Goal: Communication & Community: Answer question/provide support

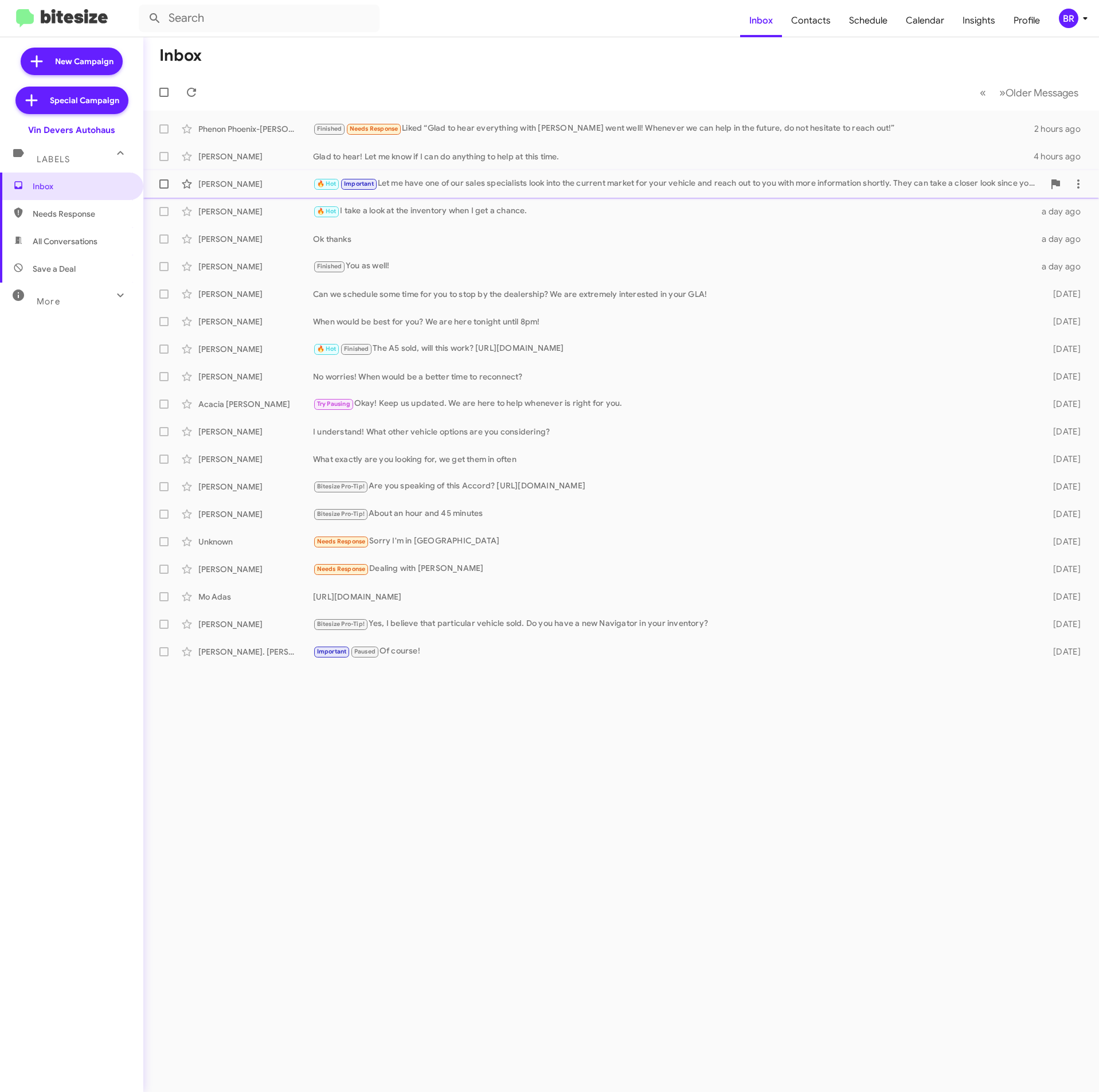
click at [583, 174] on div "[PERSON_NAME] 🔥 Hot Important Let me have one of our sales specialists look int…" at bounding box center [621, 185] width 937 height 23
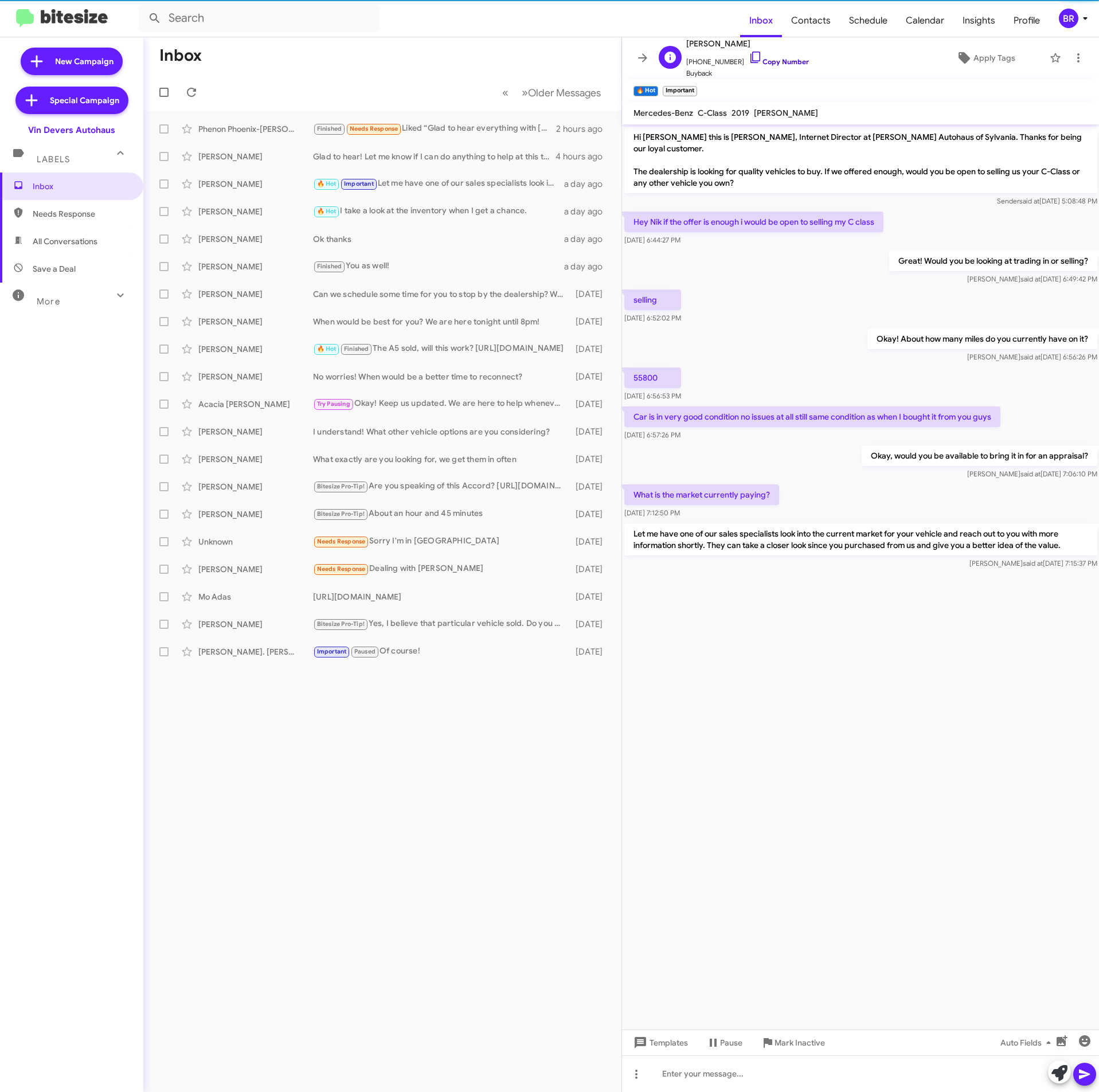
click at [766, 62] on link "Copy Number" at bounding box center [779, 62] width 60 height 9
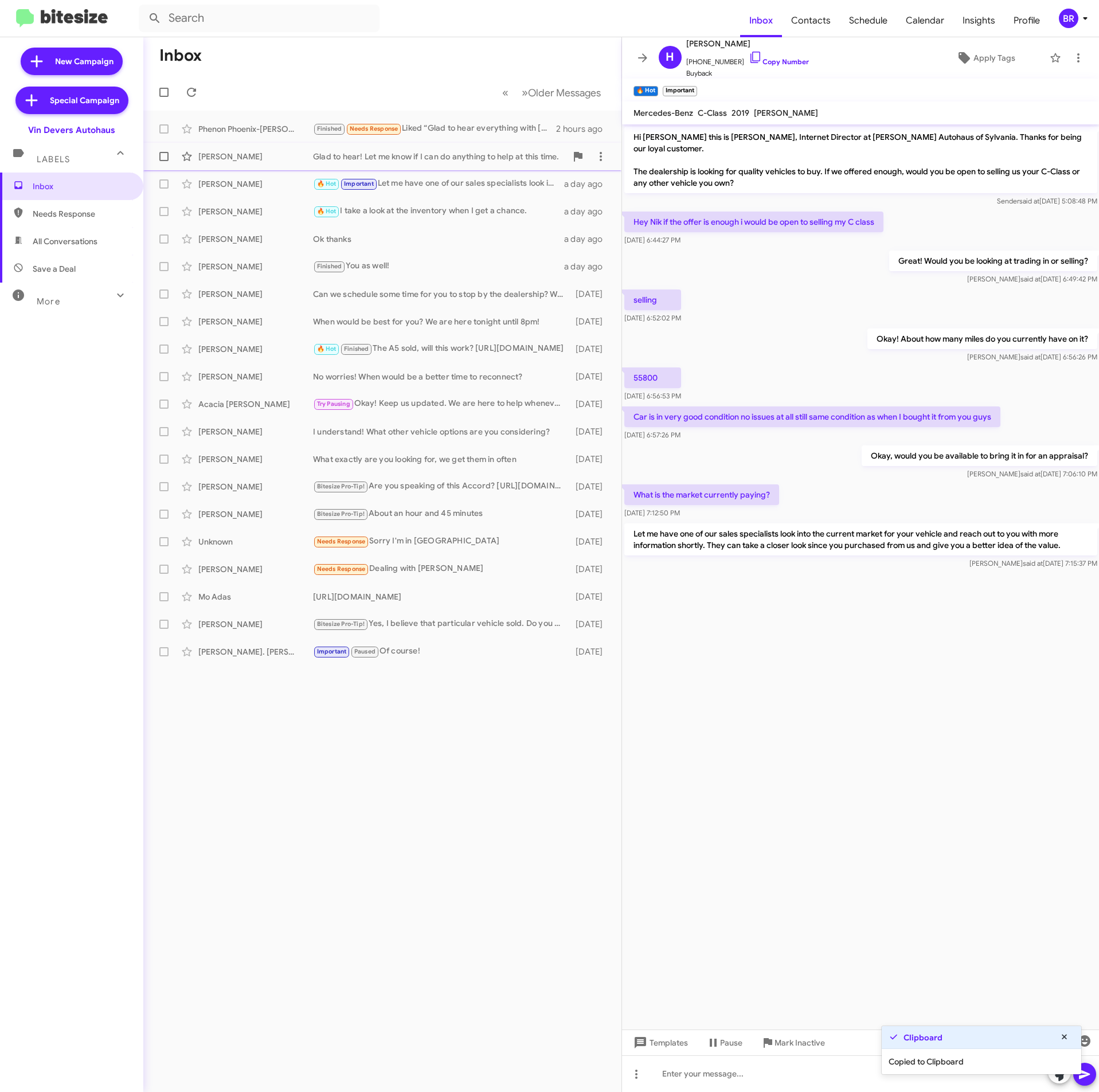
drag, startPoint x: 423, startPoint y: 152, endPoint x: 435, endPoint y: 151, distance: 12.0
click at [425, 152] on div "Glad to hear! Let me know if I can do anything to help at this time." at bounding box center [439, 157] width 254 height 12
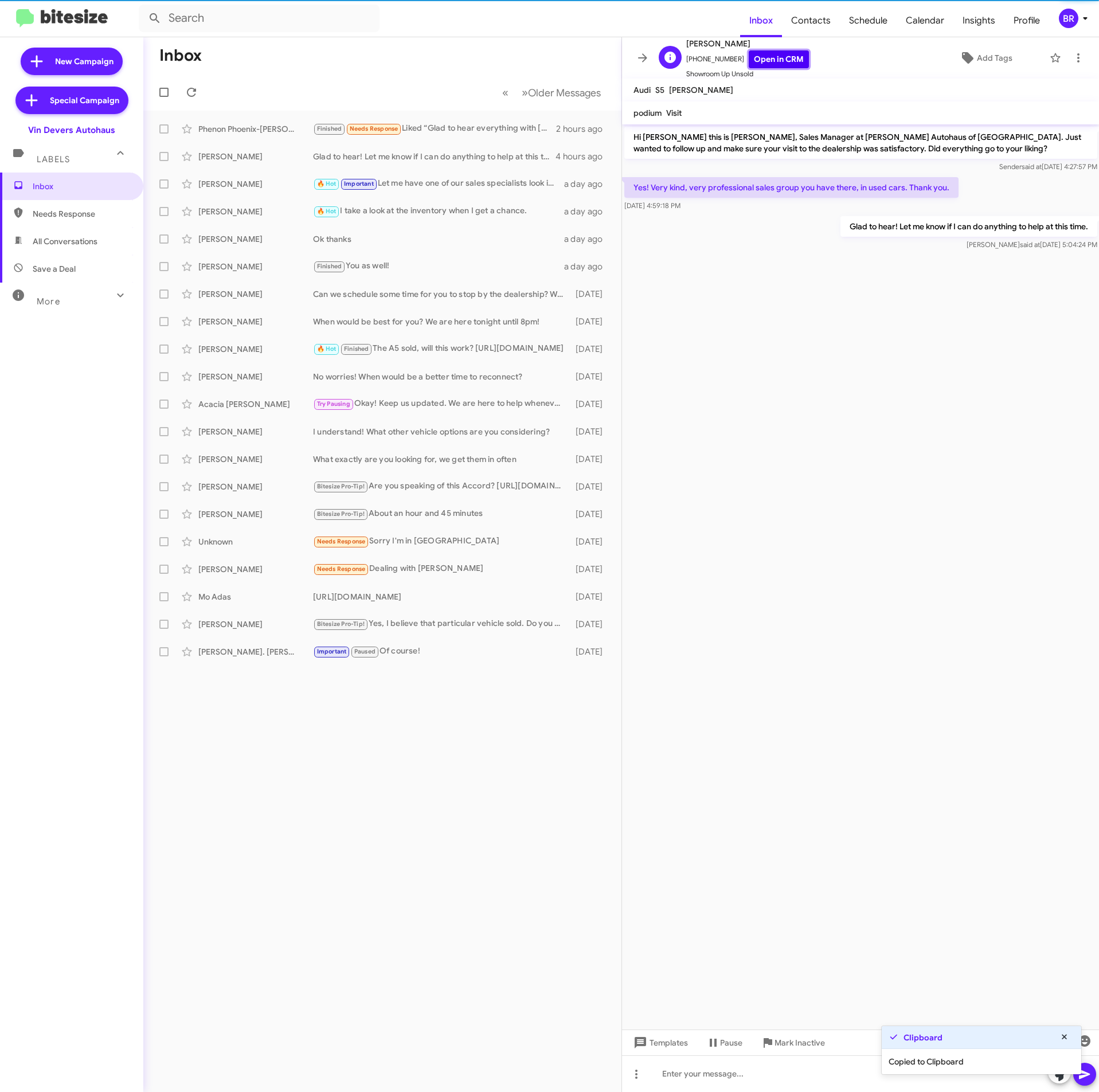
click at [776, 58] on link "Open in CRM" at bounding box center [779, 59] width 60 height 17
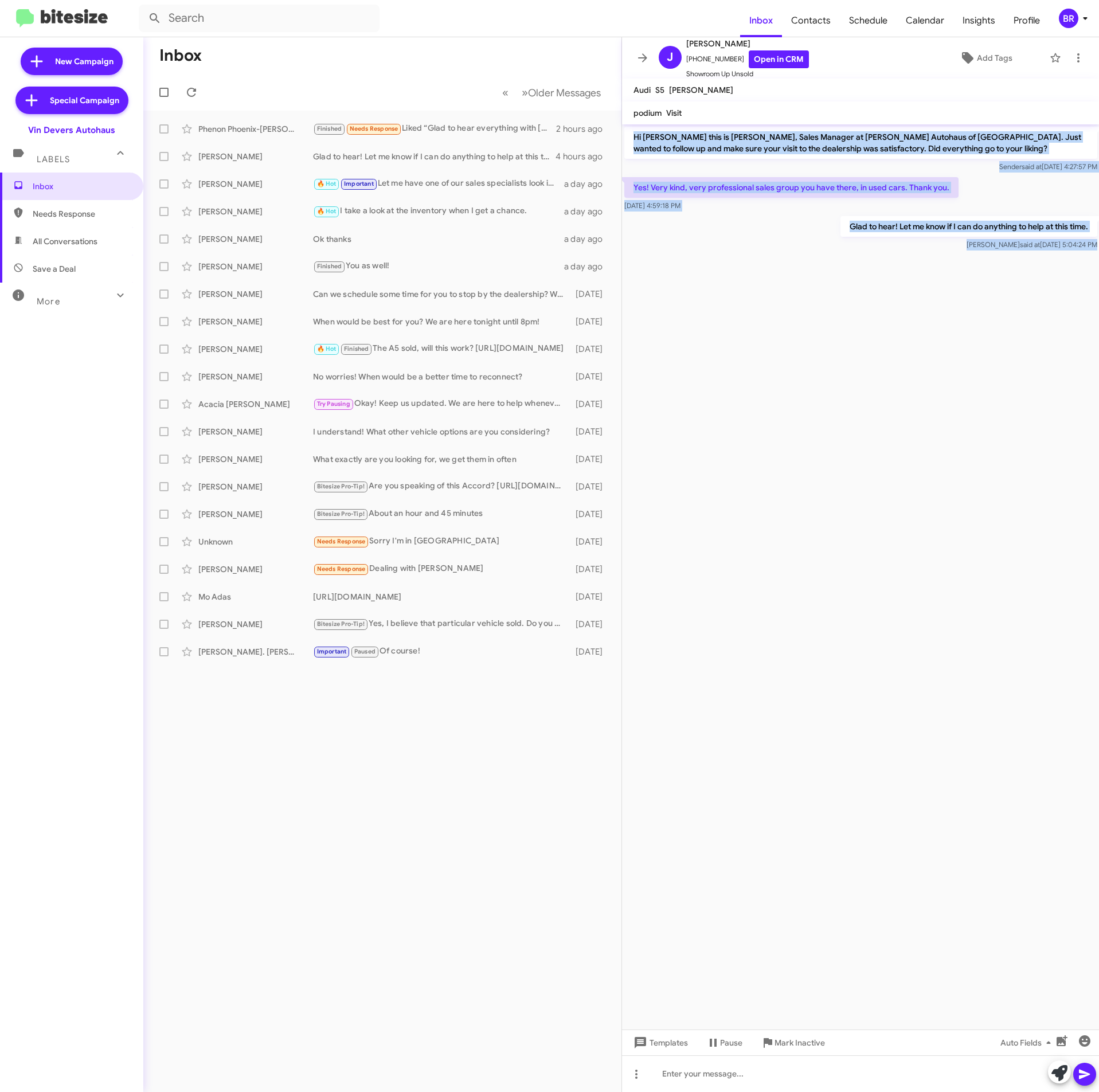
drag, startPoint x: 623, startPoint y: 129, endPoint x: 1026, endPoint y: 320, distance: 446.0
click at [1034, 339] on cdk-virtual-scroll-viewport "Hi [PERSON_NAME] this is [PERSON_NAME], Sales Manager at [PERSON_NAME] Autohaus…" at bounding box center [860, 577] width 477 height 905
copy div "Hi [PERSON_NAME] this is [PERSON_NAME], Sales Manager at [PERSON_NAME] Autohaus…"
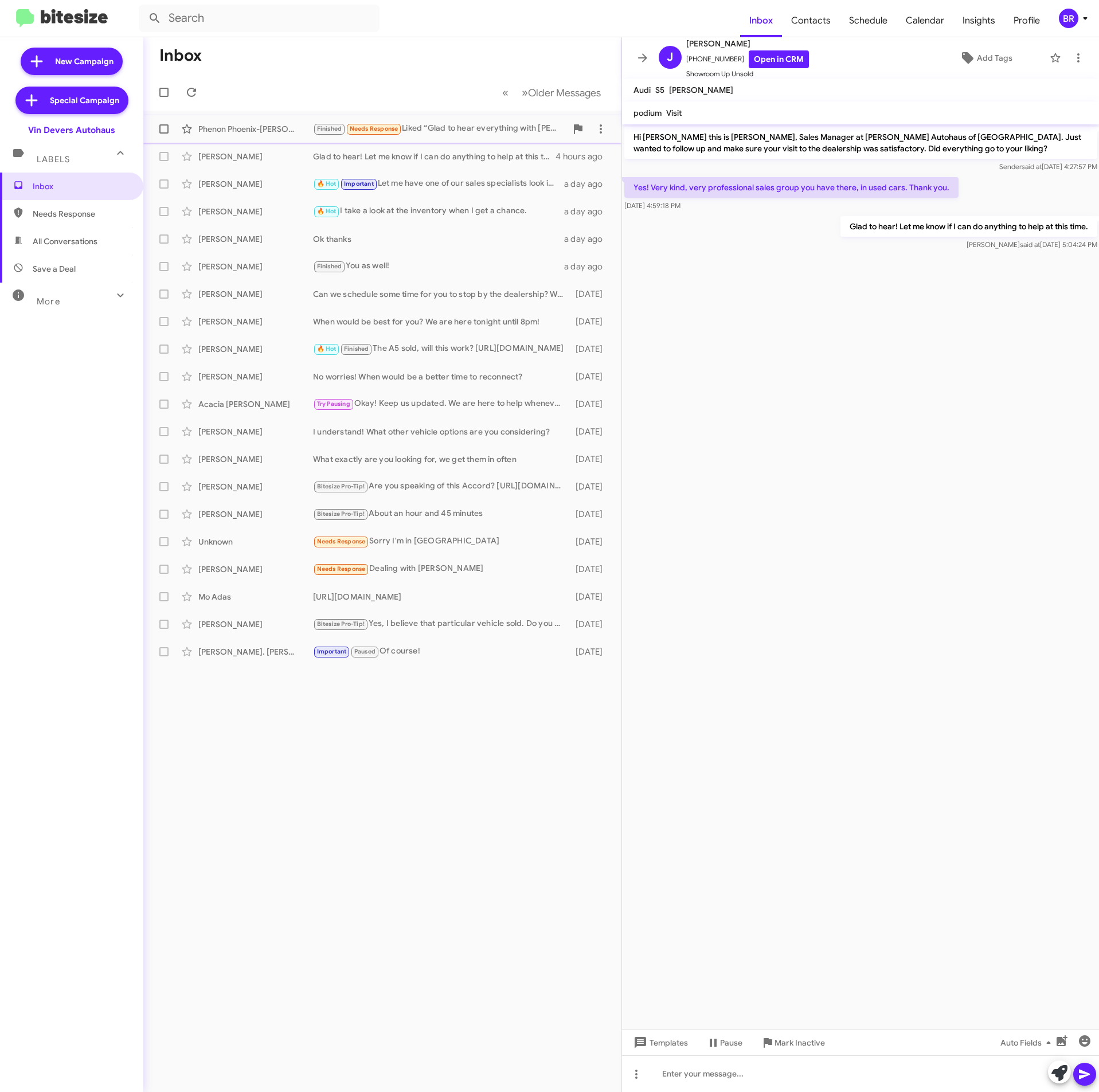
click at [273, 138] on div "Phenon Phoenix-[PERSON_NAME] Finished Needs Response Liked “Glad to hear everyt…" at bounding box center [382, 129] width 460 height 23
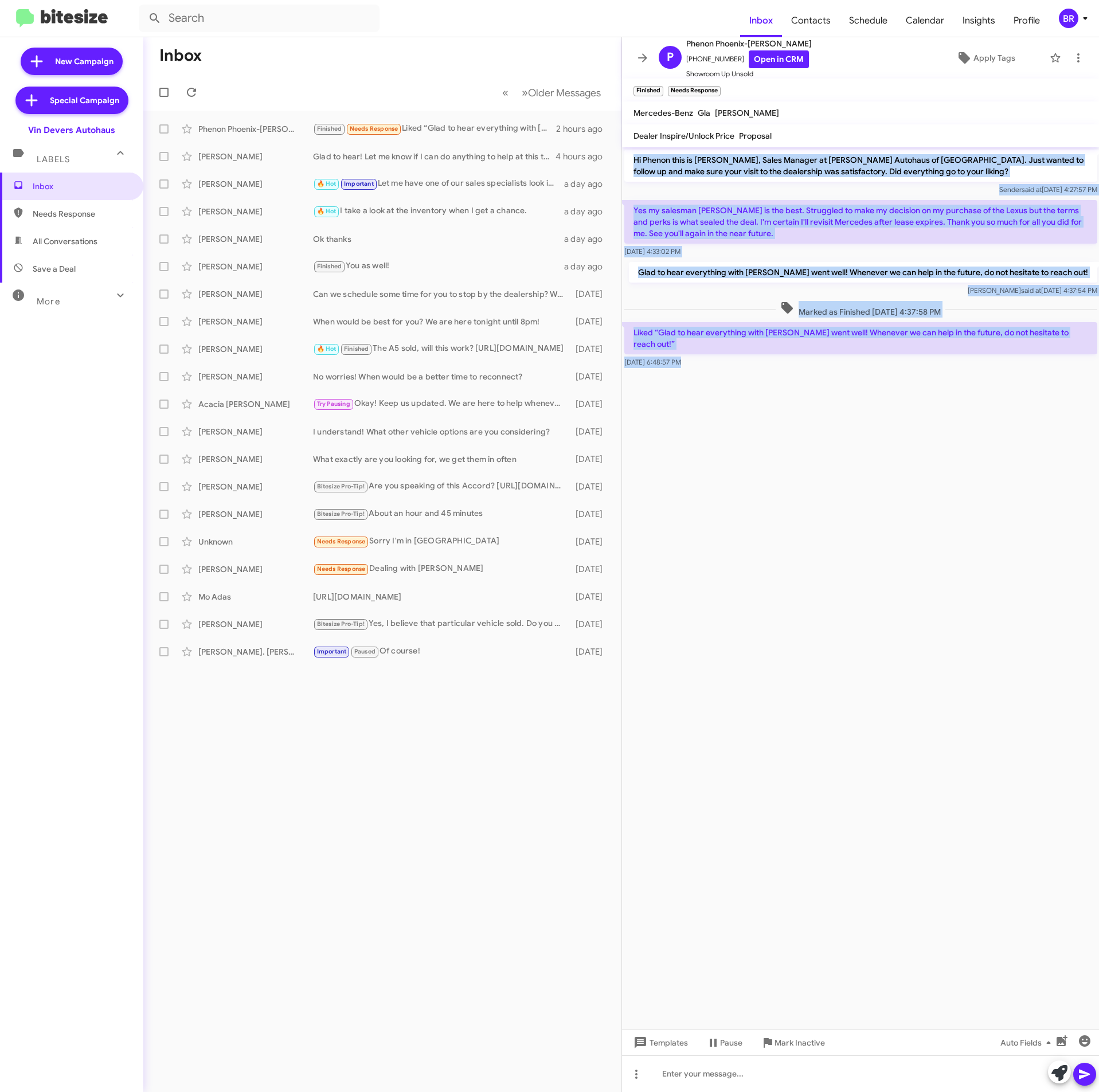
drag, startPoint x: 665, startPoint y: 169, endPoint x: 847, endPoint y: 325, distance: 239.7
click at [850, 420] on cdk-virtual-scroll-viewport "Hi Phenon this is [PERSON_NAME], Sales Manager at [PERSON_NAME] Autohaus of [GE…" at bounding box center [860, 589] width 477 height 882
copy div "Hi Phenon this is [PERSON_NAME], Sales Manager at [PERSON_NAME] Autohaus of [GE…"
click at [776, 62] on link "Open in CRM" at bounding box center [779, 59] width 60 height 17
